Goal: Communication & Community: Connect with others

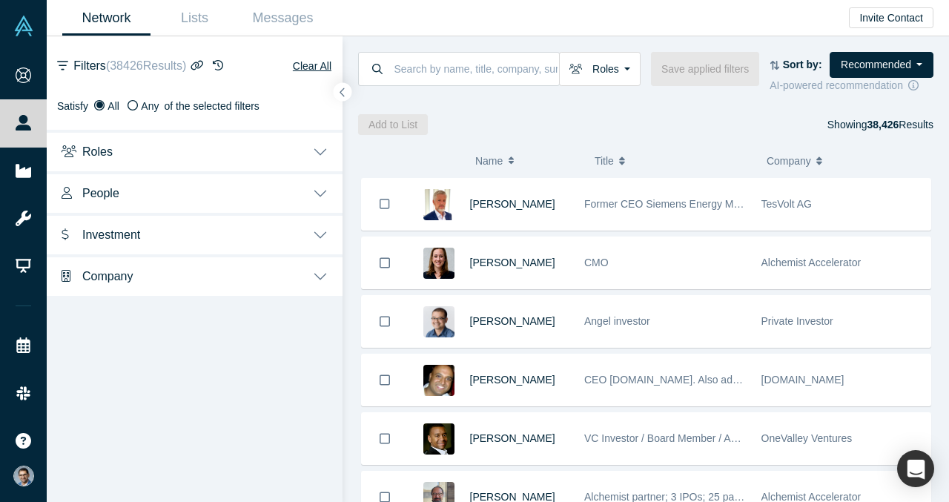
click at [633, 108] on div "Roles Founders Faculty Mentors Alumni Mentor Angels VCs Corporate Innovator Ser…" at bounding box center [646, 85] width 607 height 99
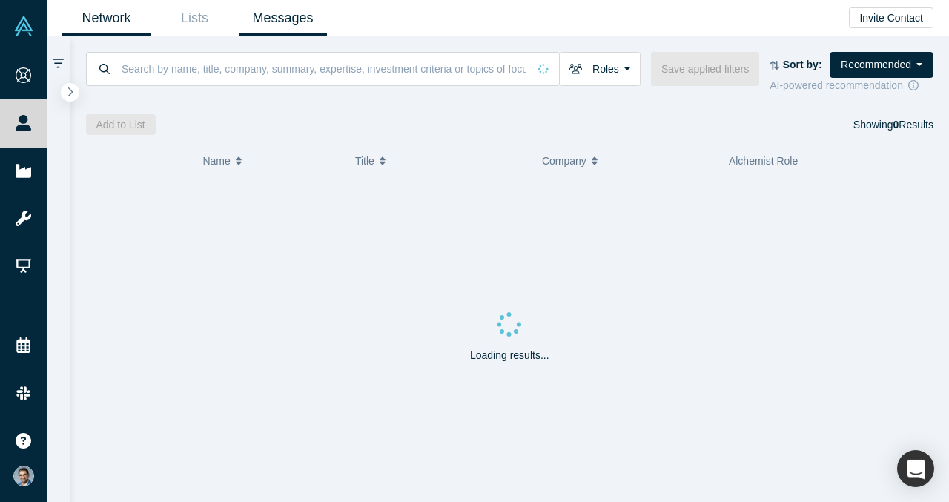
click at [277, 16] on link "Messages" at bounding box center [283, 18] width 88 height 35
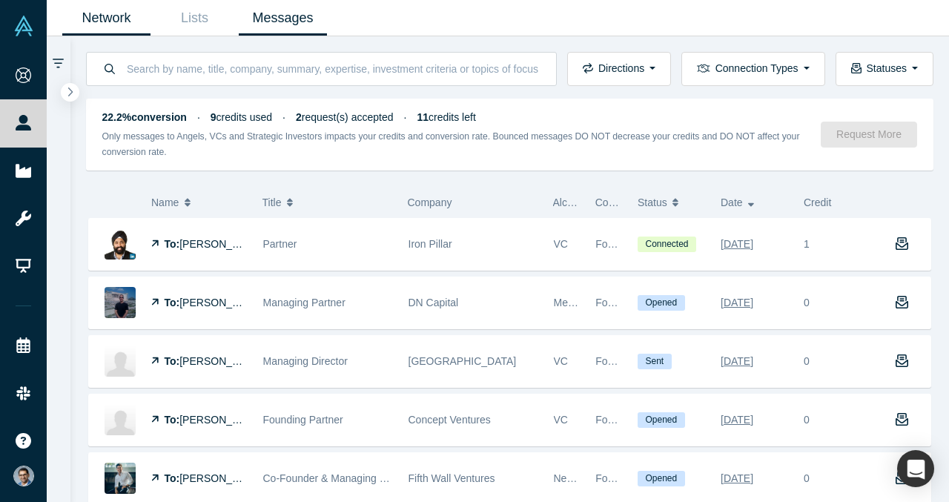
click at [115, 10] on link "Network" at bounding box center [106, 18] width 88 height 35
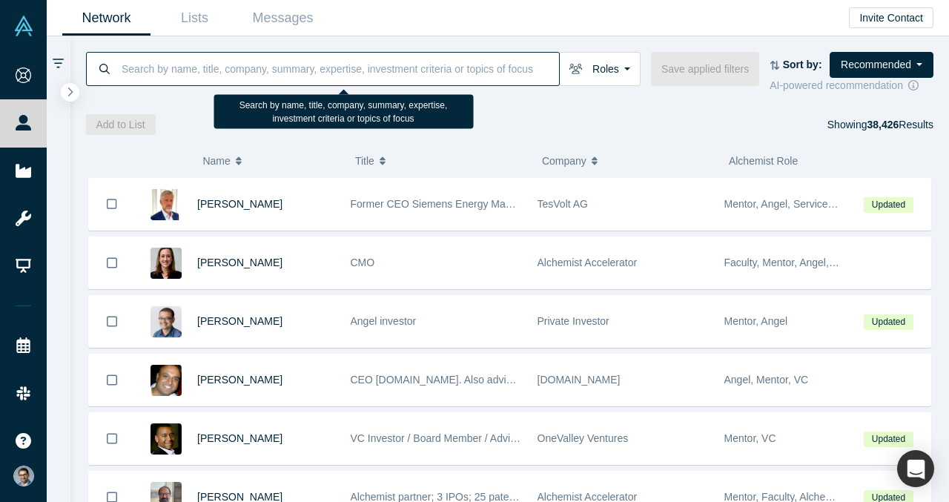
click at [313, 73] on input at bounding box center [339, 68] width 439 height 35
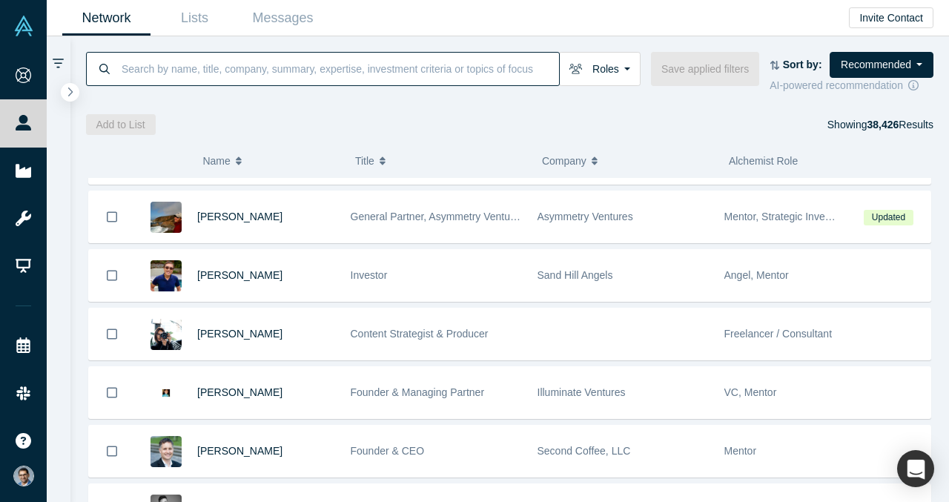
scroll to position [3215, 0]
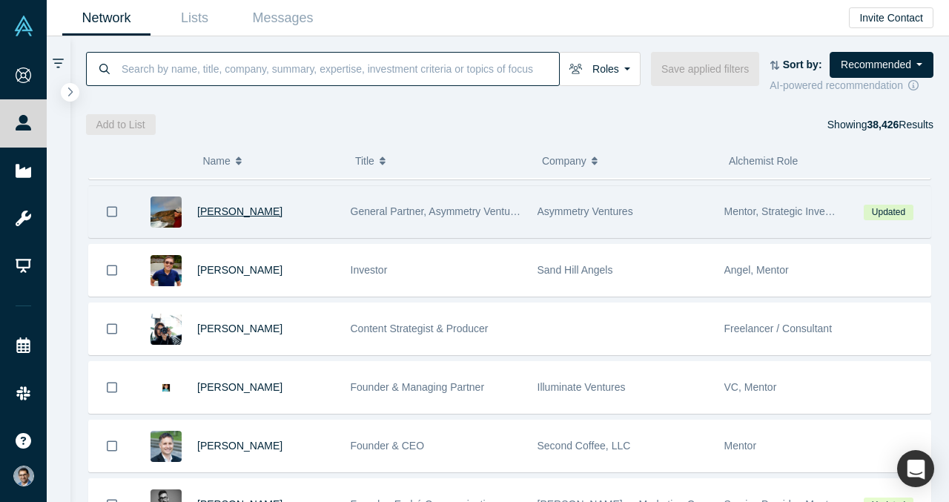
click at [215, 207] on span "Rob Ness" at bounding box center [239, 211] width 85 height 12
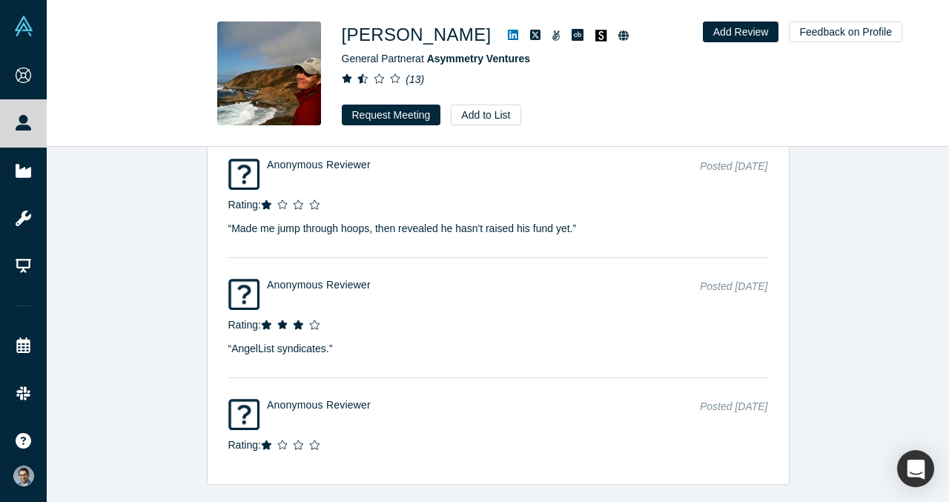
scroll to position [3674, 0]
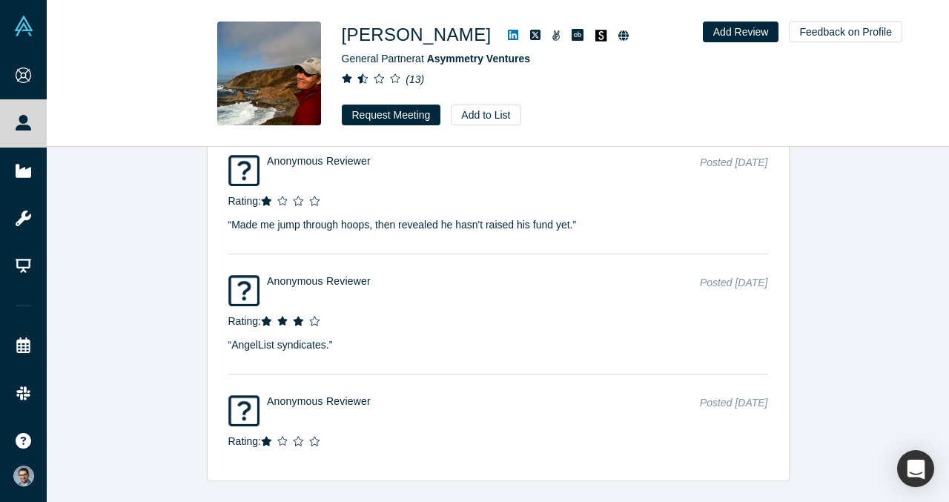
click at [508, 32] on icon at bounding box center [513, 35] width 10 height 12
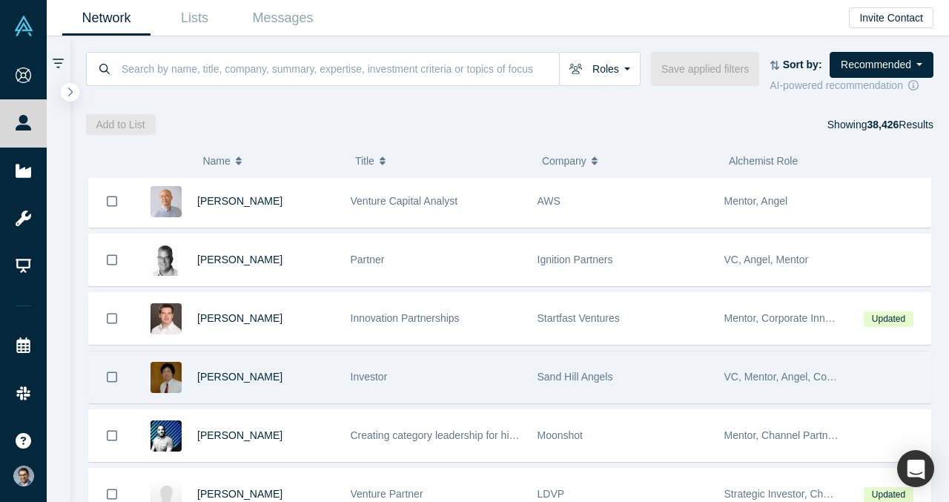
scroll to position [4404, 0]
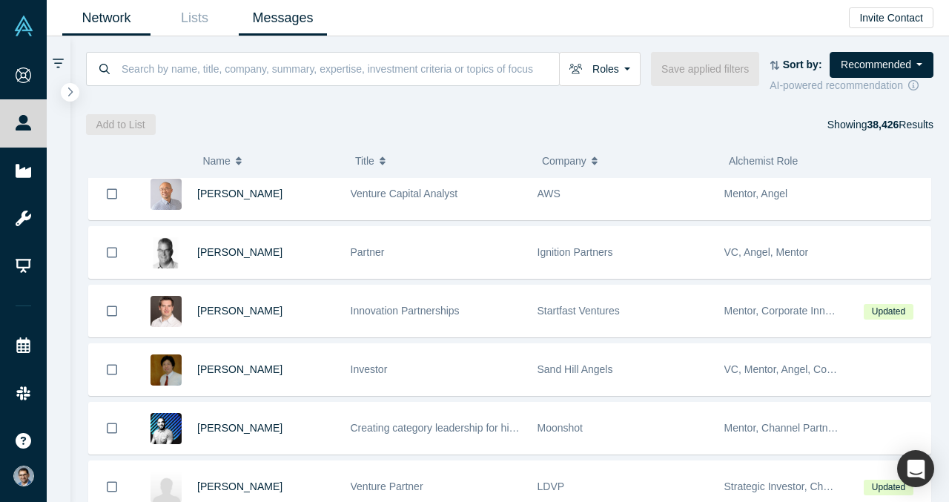
click at [294, 18] on link "Messages" at bounding box center [283, 18] width 88 height 35
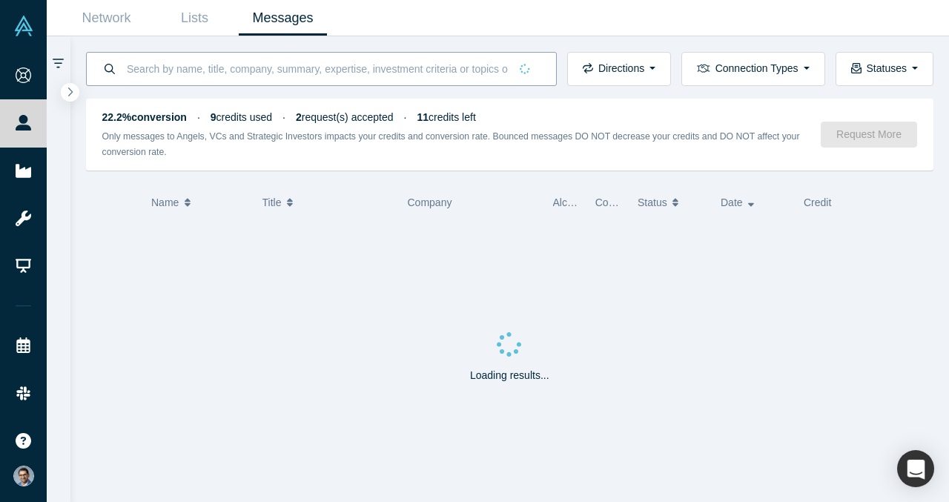
click at [280, 74] on input at bounding box center [317, 68] width 384 height 35
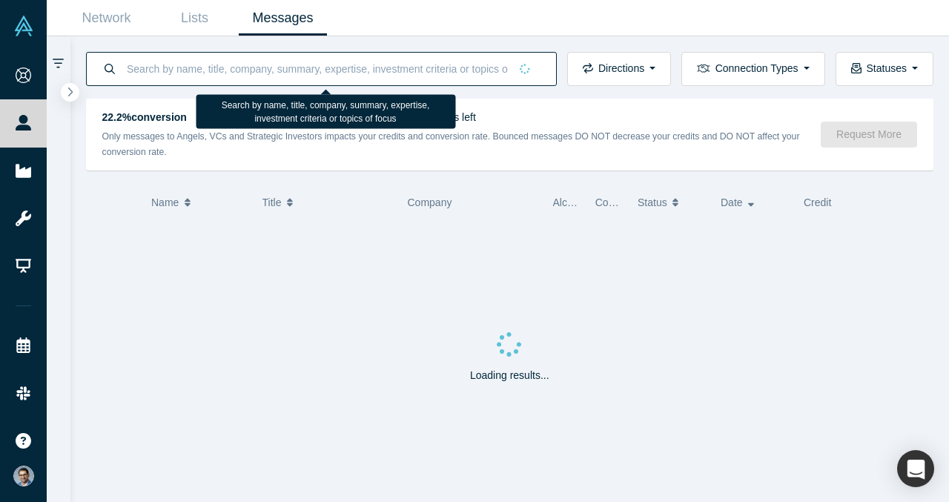
paste input "Fifth Wall"
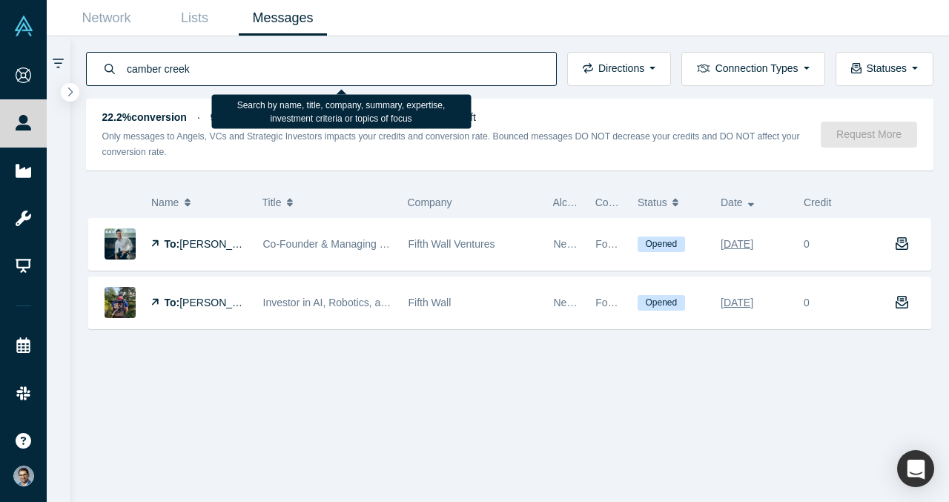
type input "camber creek"
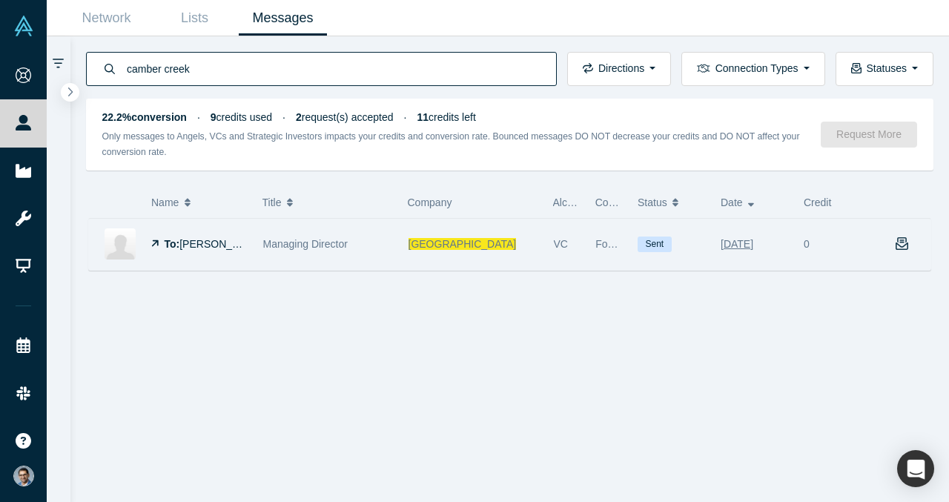
click at [904, 241] on icon "button" at bounding box center [902, 243] width 13 height 13
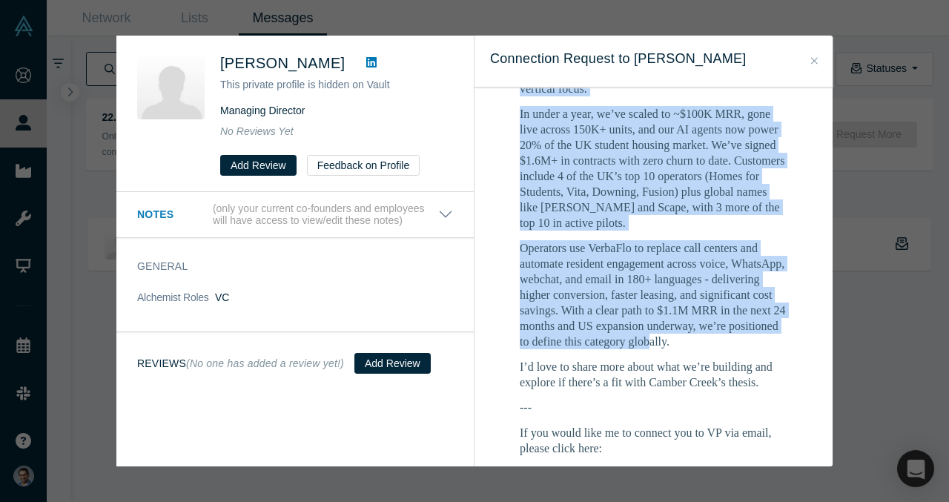
scroll to position [1408, 0]
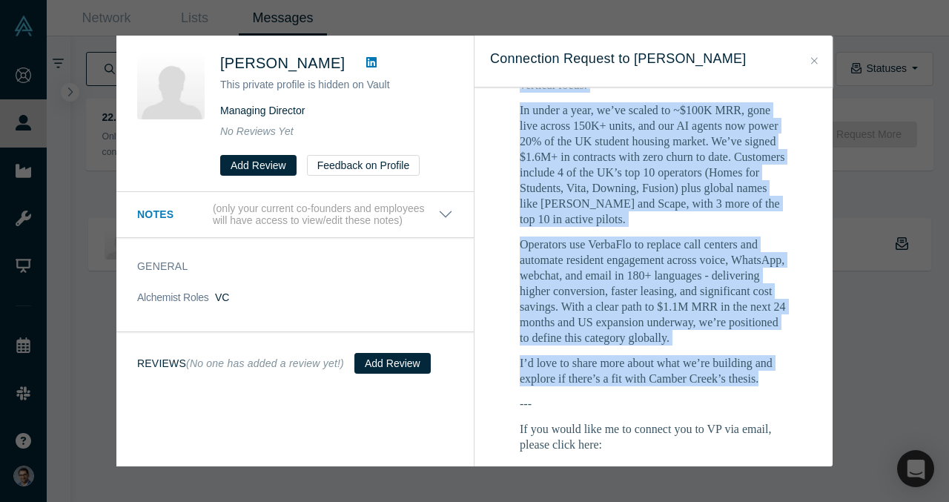
drag, startPoint x: 519, startPoint y: 133, endPoint x: 770, endPoint y: 328, distance: 317.1
copy div "Hi Casey - I’m VP Singh, Cofounder & COO of VerbaFlo. We’re building the AI ope…"
click at [811, 62] on icon "Close" at bounding box center [814, 61] width 7 height 10
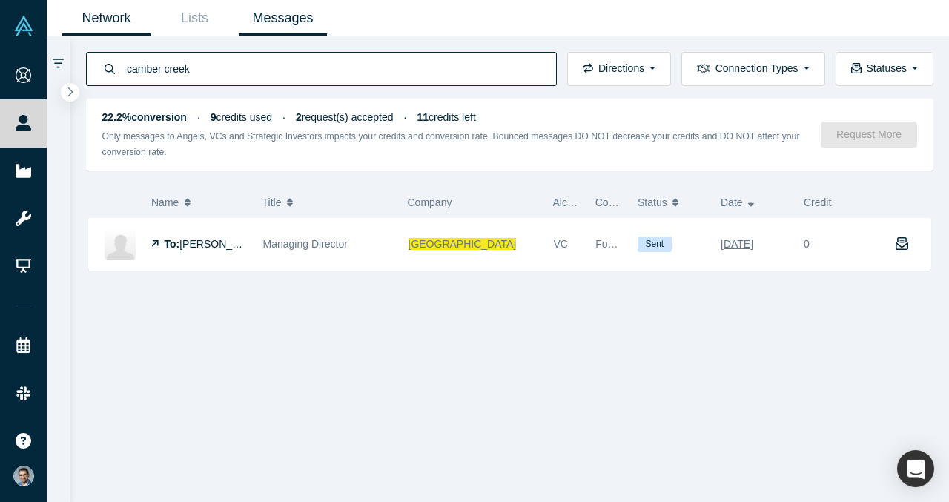
click at [114, 16] on link "Network" at bounding box center [106, 18] width 88 height 35
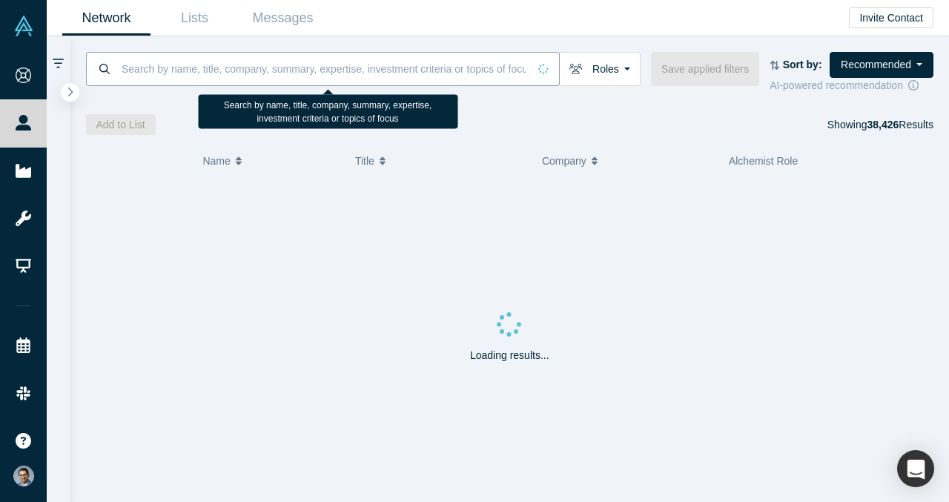
click at [284, 78] on input at bounding box center [324, 68] width 408 height 35
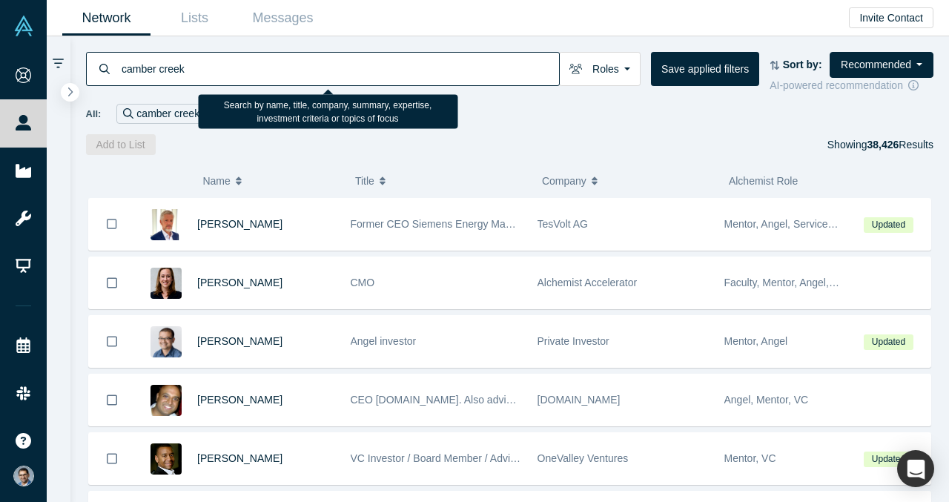
type input "camber creek"
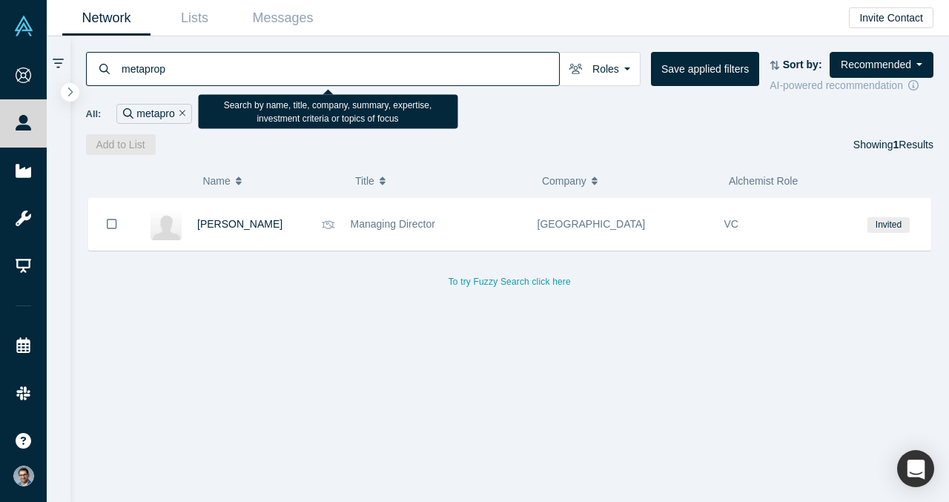
type input "metaprop"
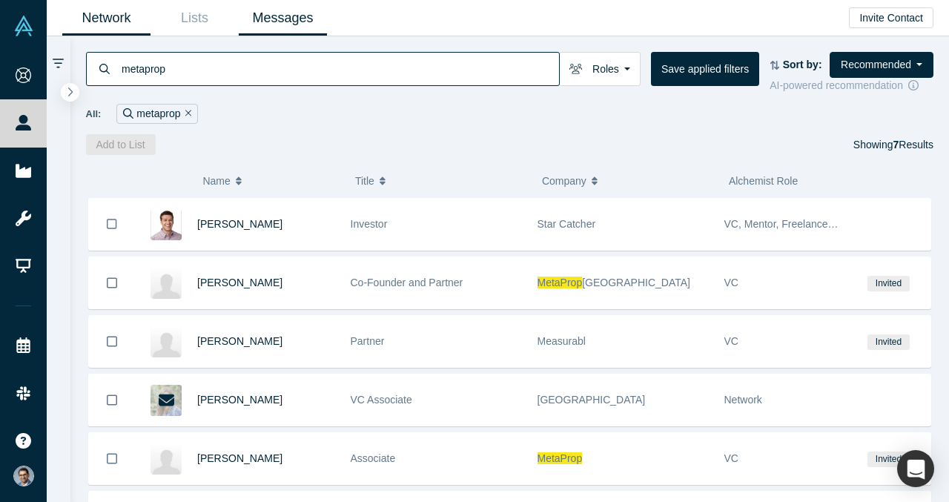
click at [303, 20] on link "Messages" at bounding box center [283, 18] width 88 height 35
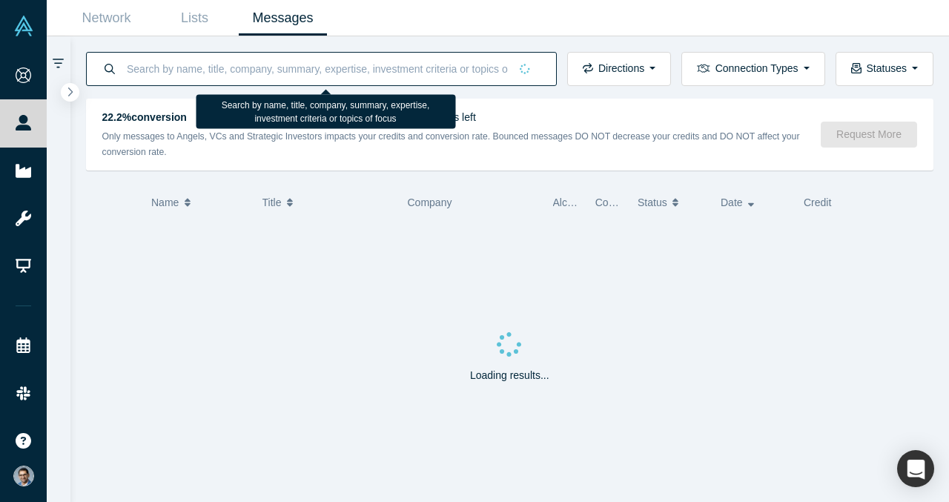
click at [360, 74] on input at bounding box center [317, 68] width 384 height 35
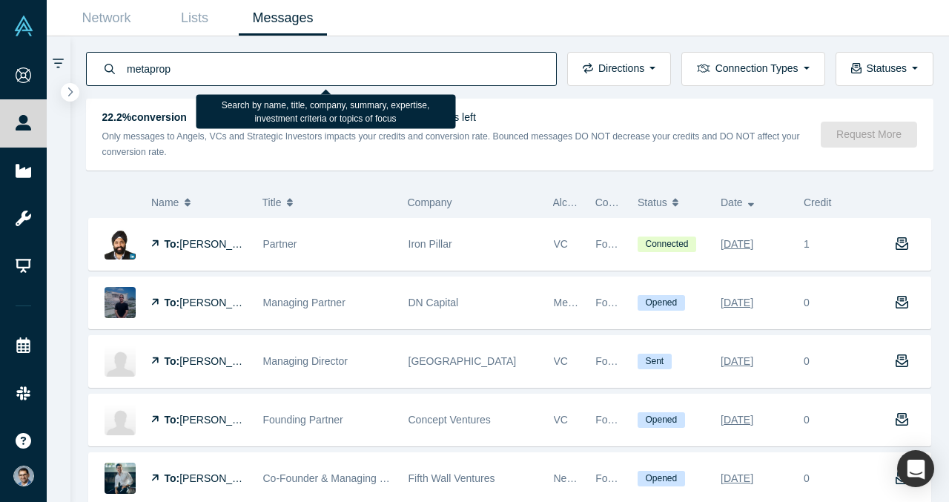
type input "metaprop"
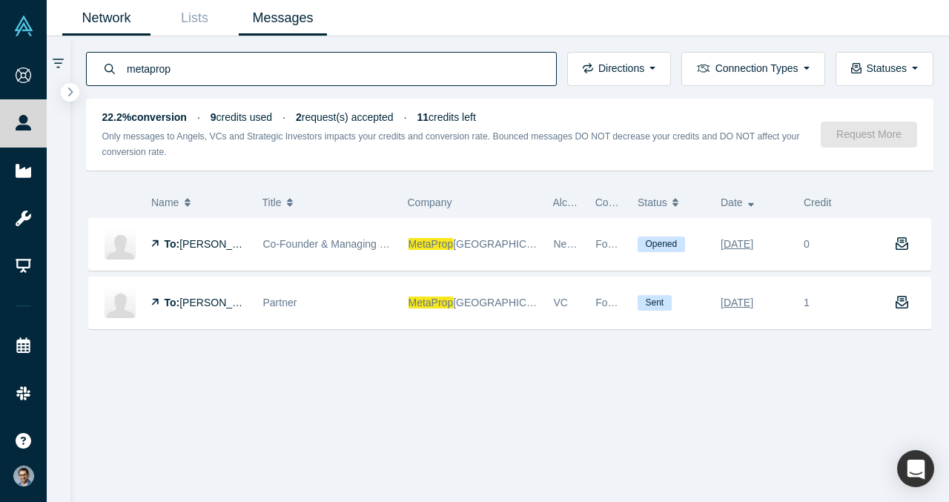
click at [112, 21] on link "Network" at bounding box center [106, 18] width 88 height 35
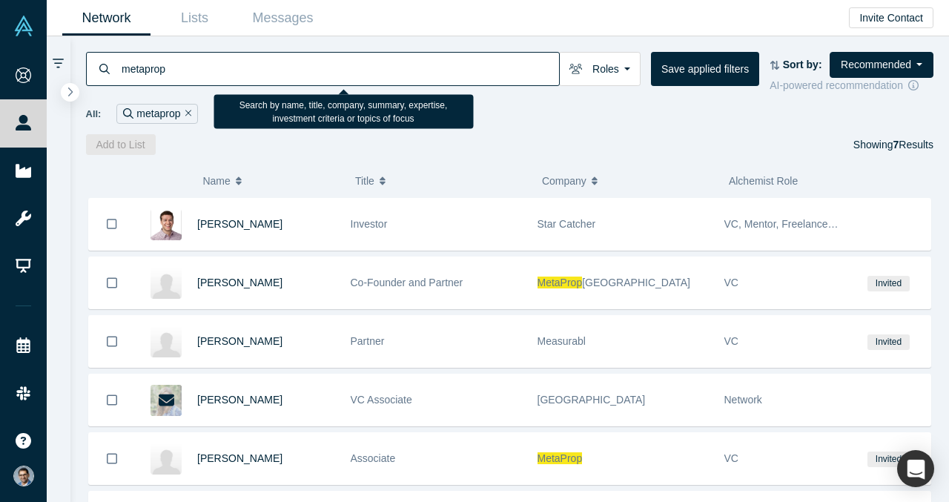
click at [267, 69] on input "metaprop" at bounding box center [339, 68] width 439 height 35
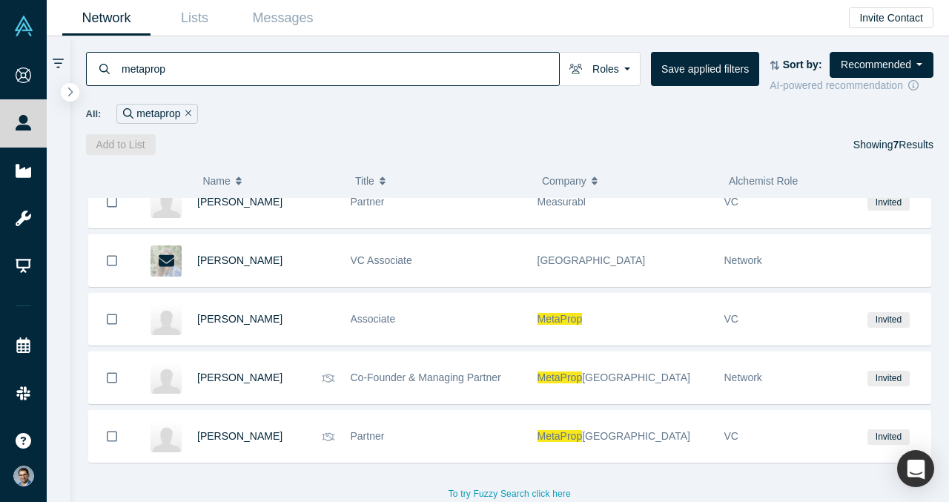
scroll to position [141, 0]
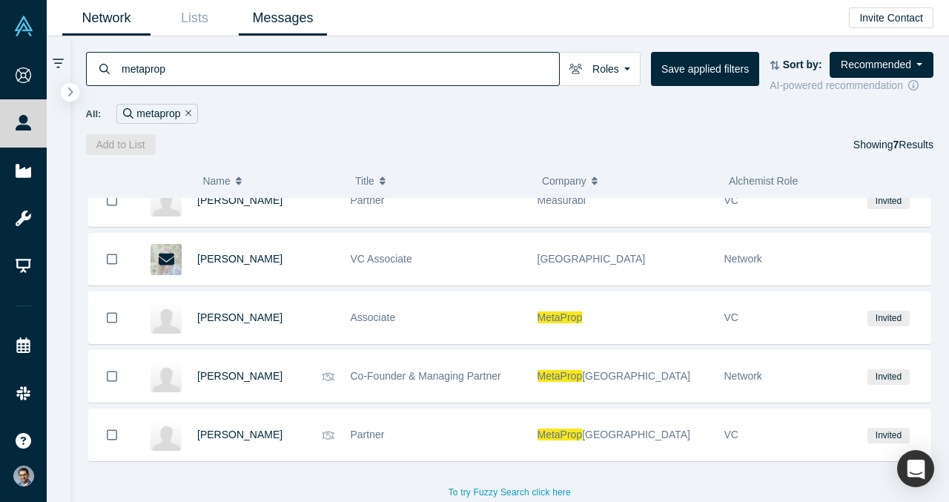
click at [277, 10] on link "Messages" at bounding box center [283, 18] width 88 height 35
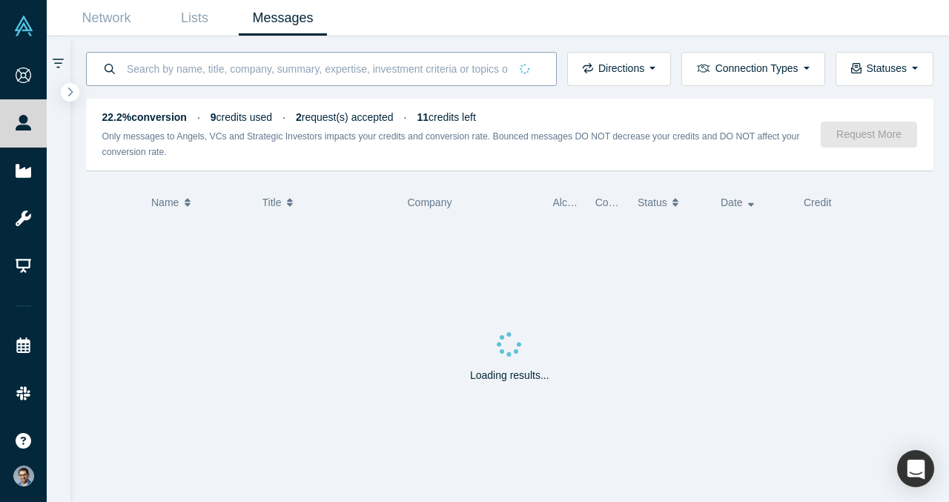
click at [318, 76] on input at bounding box center [317, 68] width 384 height 35
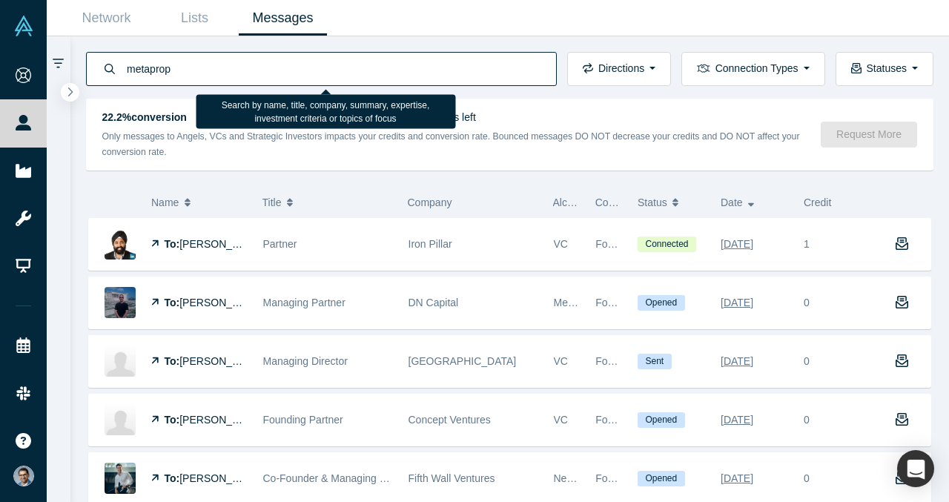
type input "metaprop"
